Goal: Information Seeking & Learning: Learn about a topic

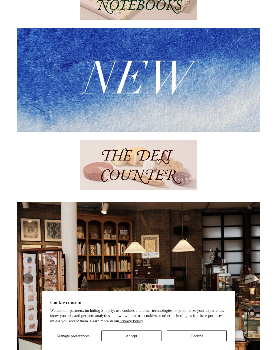
scroll to position [144, 0]
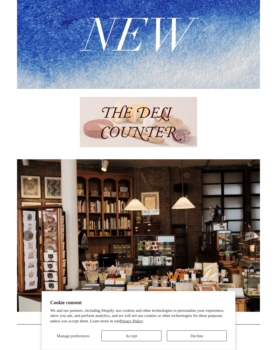
click at [182, 341] on button "Decline" at bounding box center [197, 336] width 60 height 11
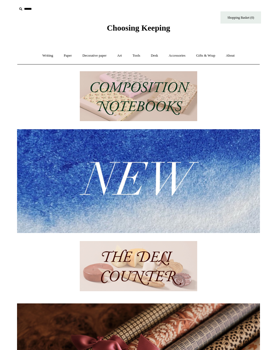
scroll to position [0, 0]
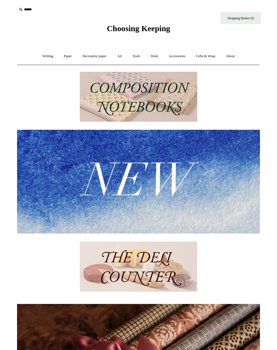
click at [43, 53] on link "Writing +" at bounding box center [48, 56] width 21 height 14
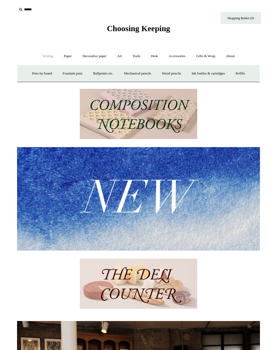
click at [63, 52] on link "Paper +" at bounding box center [68, 56] width 18 height 14
click at [89, 57] on link "Decorative paper +" at bounding box center [95, 56] width 34 height 14
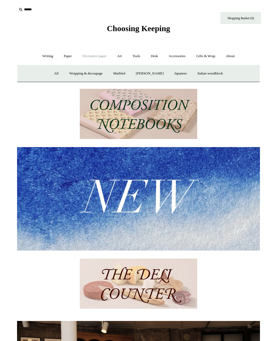
click at [53, 73] on link "All" at bounding box center [56, 73] width 14 height 14
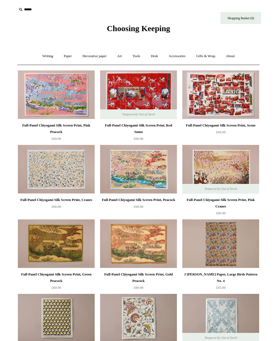
click at [158, 57] on link "Desk +" at bounding box center [154, 56] width 17 height 14
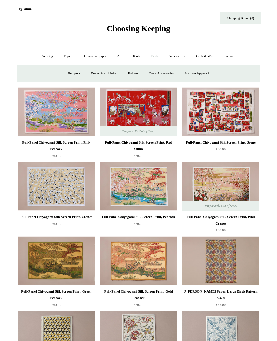
click at [157, 73] on link "Desk Accessories" at bounding box center [161, 73] width 34 height 14
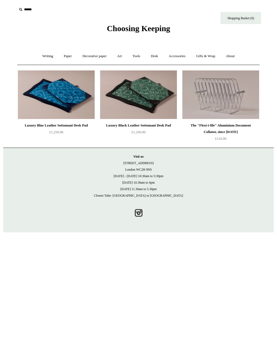
click at [161, 55] on link "Desk +" at bounding box center [154, 56] width 17 height 14
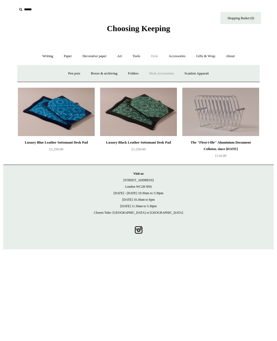
click at [92, 74] on link "Boxes & archiving" at bounding box center [104, 73] width 36 height 14
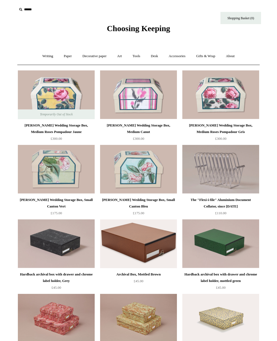
click at [155, 54] on link "Desk +" at bounding box center [154, 56] width 17 height 14
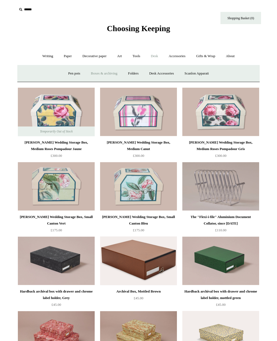
click at [69, 71] on link "Pen pots" at bounding box center [74, 73] width 22 height 14
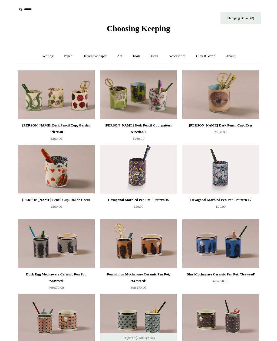
click at [181, 56] on link "Accessories +" at bounding box center [177, 56] width 27 height 14
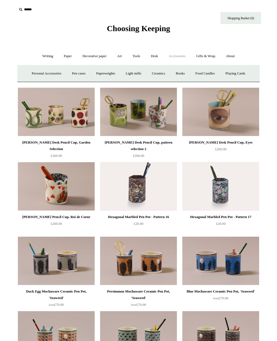
click at [154, 54] on link "Desk +" at bounding box center [154, 56] width 17 height 14
click at [161, 59] on link "Desk -" at bounding box center [154, 56] width 17 height 14
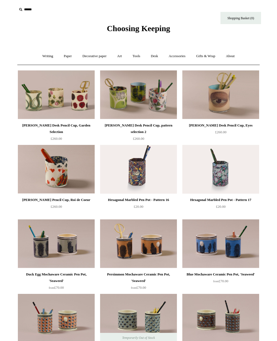
click at [161, 57] on link "Desk +" at bounding box center [154, 56] width 17 height 14
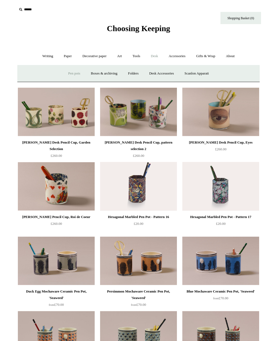
click at [191, 72] on link "Scanlon Apparati" at bounding box center [197, 73] width 34 height 14
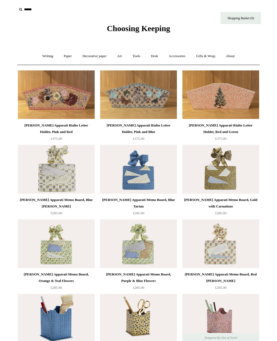
click at [158, 57] on link "Desk +" at bounding box center [154, 56] width 17 height 14
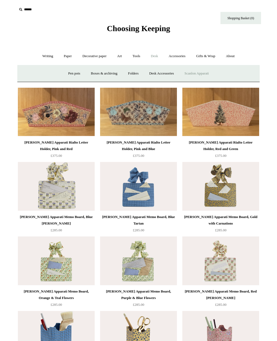
click at [164, 72] on link "Desk Accessories" at bounding box center [161, 73] width 34 height 14
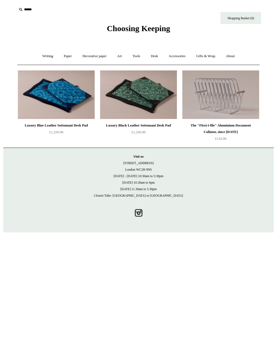
click at [157, 57] on link "Desk +" at bounding box center [154, 56] width 17 height 14
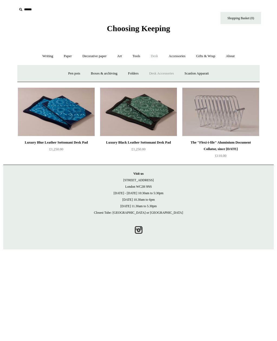
click at [132, 76] on link "Folders" at bounding box center [133, 73] width 20 height 14
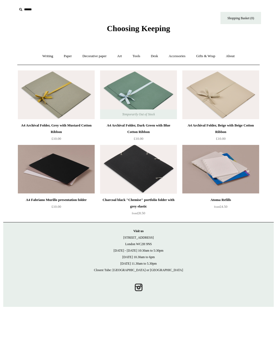
click at [157, 54] on link "Desk +" at bounding box center [154, 56] width 17 height 14
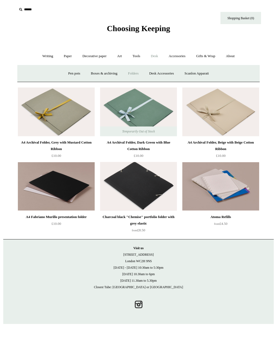
click at [92, 74] on link "Boxes & archiving" at bounding box center [104, 73] width 36 height 14
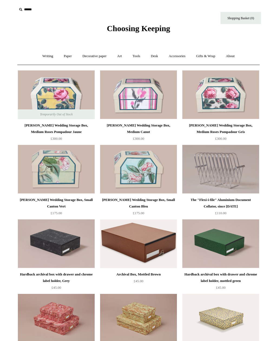
click at [60, 25] on div "Choosing Keeping" at bounding box center [138, 16] width 271 height 33
click at [107, 28] on span "Choosing Keeping" at bounding box center [138, 28] width 63 height 9
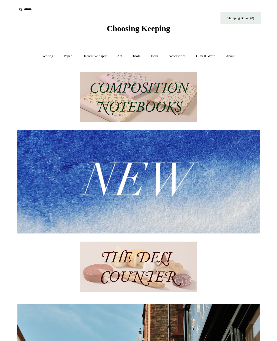
scroll to position [0, 243]
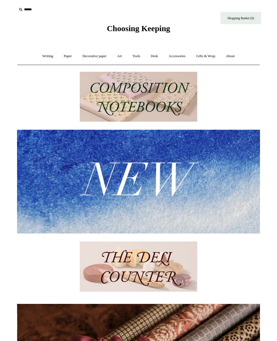
click at [63, 59] on link "Paper +" at bounding box center [68, 56] width 18 height 14
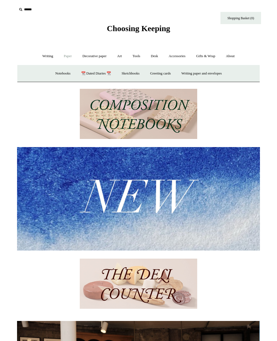
scroll to position [0, 0]
click at [54, 76] on link "Notebooks +" at bounding box center [62, 73] width 25 height 14
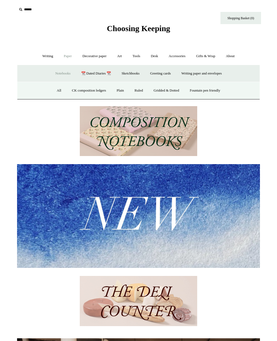
click at [54, 88] on link "All" at bounding box center [59, 90] width 14 height 14
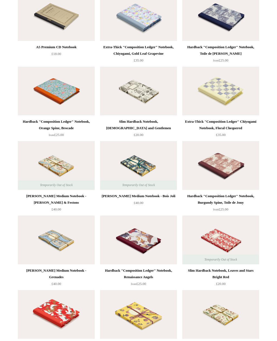
scroll to position [2537, 0]
click at [114, 160] on img at bounding box center [138, 165] width 77 height 49
